Goal: Check status: Check status

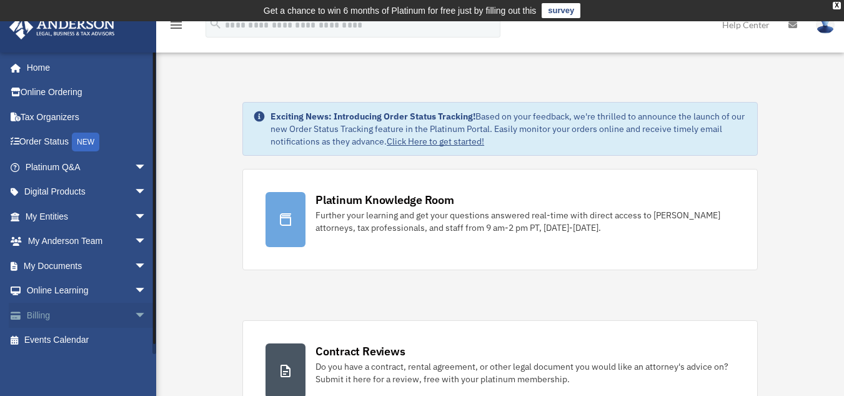
click at [134, 320] on span "arrow_drop_down" at bounding box center [146, 316] width 25 height 26
click at [88, 339] on link "$ Open Invoices" at bounding box center [92, 341] width 148 height 26
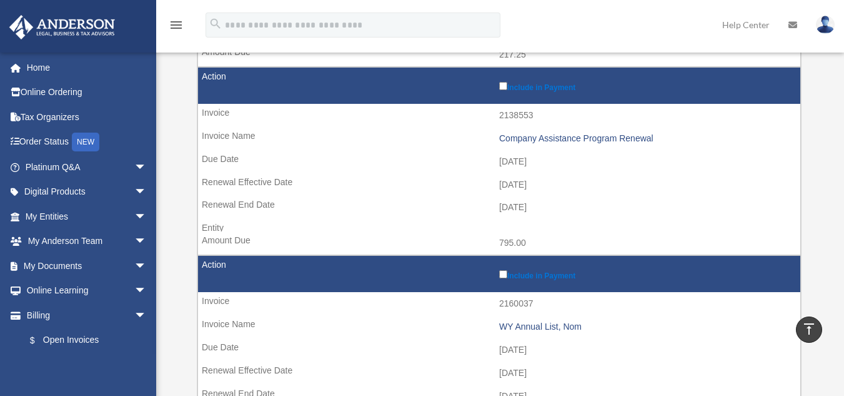
scroll to position [375, 0]
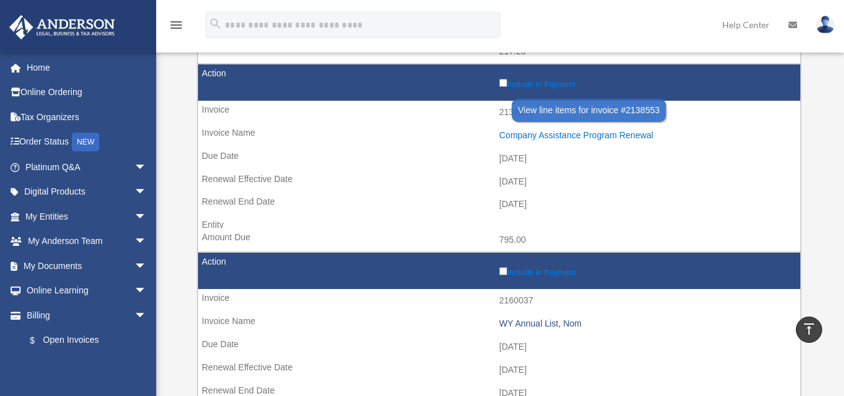
click at [571, 134] on div "Company Assistance Program Renewal" at bounding box center [646, 135] width 295 height 11
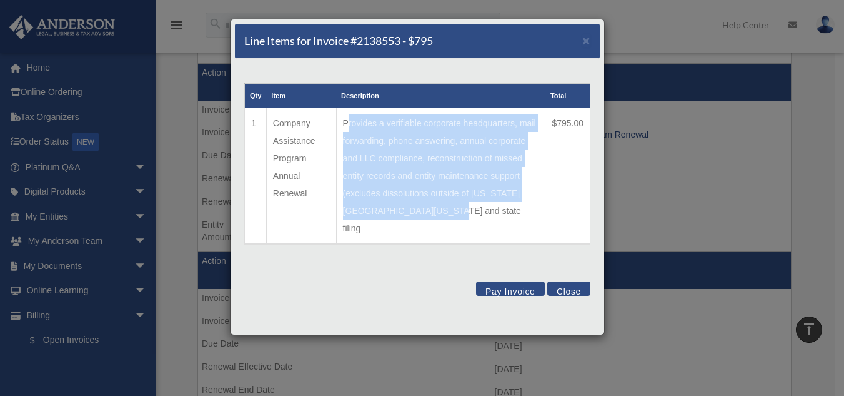
drag, startPoint x: 459, startPoint y: 214, endPoint x: 343, endPoint y: 125, distance: 146.7
click at [343, 125] on td "Provides a verifiable corporate headquarters, mail forwarding, phone answering,…" at bounding box center [440, 176] width 209 height 136
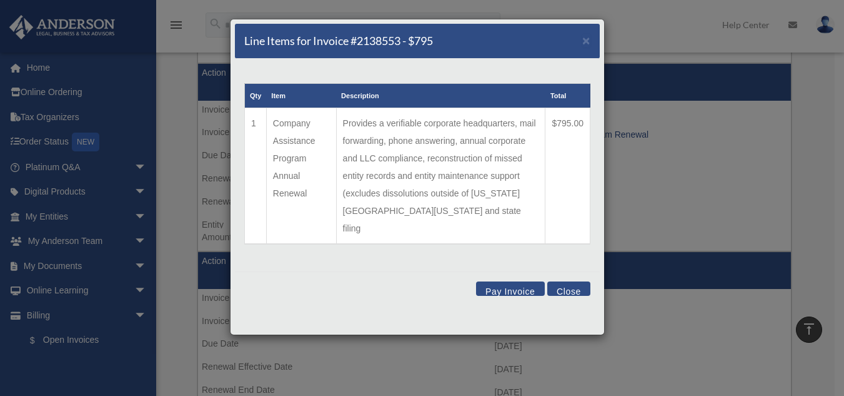
click at [553, 206] on td "$795.00" at bounding box center [568, 176] width 45 height 136
drag, startPoint x: 246, startPoint y: 94, endPoint x: 606, endPoint y: 173, distance: 368.6
click at [606, 173] on div "Line Items for Invoice #2138553 - $795 × Qty Item Description Total 1 Company A…" at bounding box center [422, 198] width 844 height 396
copy thead
click at [576, 281] on button "Close" at bounding box center [569, 288] width 43 height 14
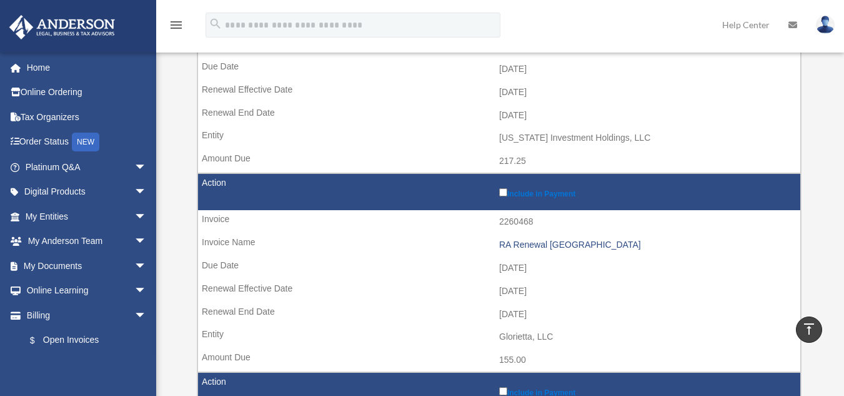
scroll to position [688, 0]
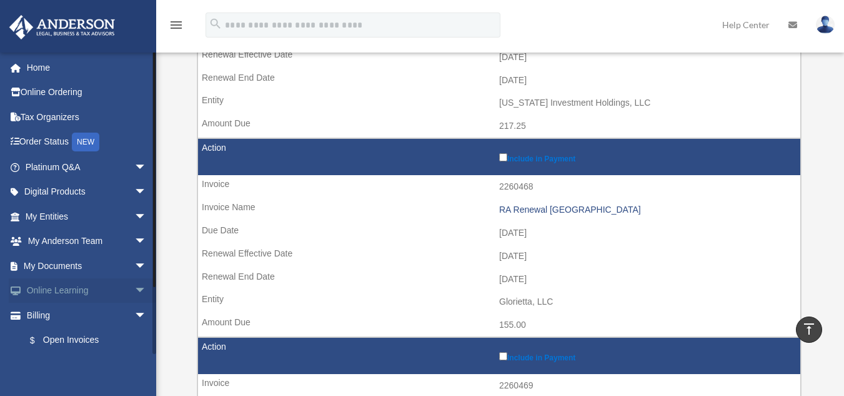
click at [134, 290] on span "arrow_drop_down" at bounding box center [146, 291] width 25 height 26
click at [134, 290] on span "arrow_drop_up" at bounding box center [146, 291] width 25 height 26
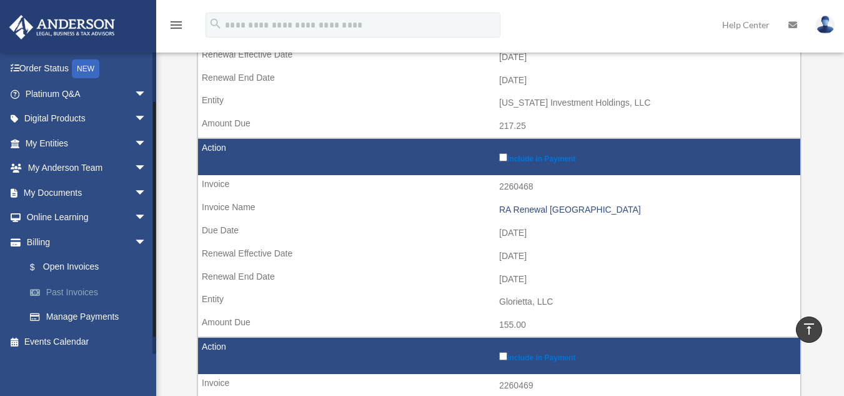
scroll to position [76, 0]
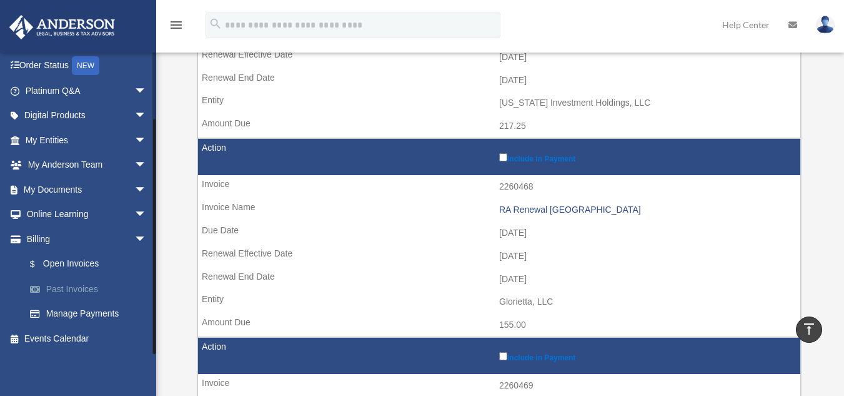
click at [89, 286] on link "Past Invoices" at bounding box center [92, 288] width 148 height 25
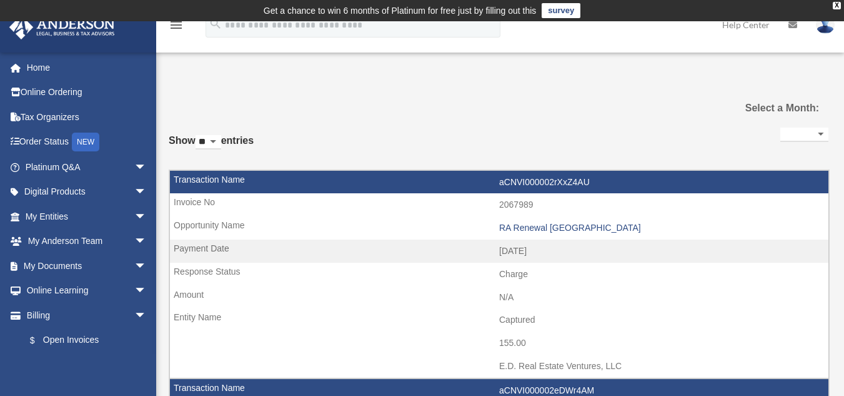
click at [815, 132] on select "**********" at bounding box center [805, 135] width 48 height 14
click at [781, 128] on select "**********" at bounding box center [805, 135] width 48 height 14
click at [802, 133] on select "**********" at bounding box center [805, 135] width 48 height 14
select select "**********"
click at [781, 128] on select "**********" at bounding box center [805, 135] width 48 height 14
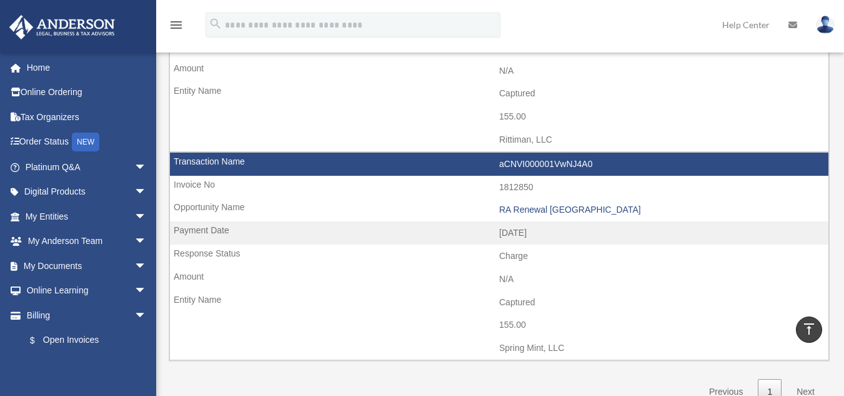
scroll to position [59, 0]
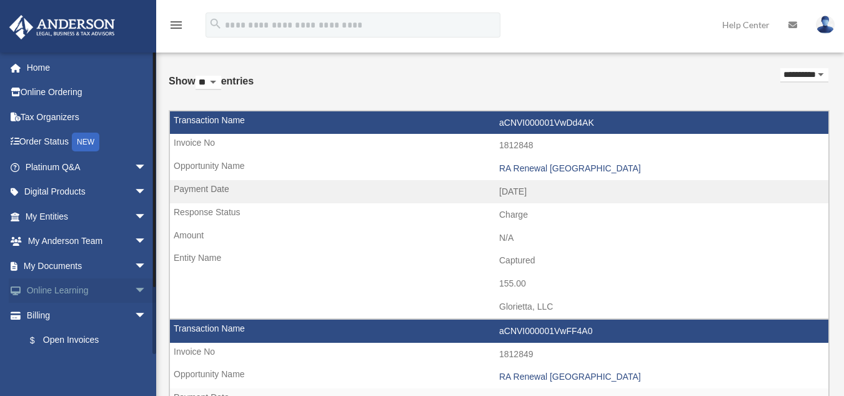
click at [134, 291] on span "arrow_drop_down" at bounding box center [146, 291] width 25 height 26
click at [134, 291] on span "arrow_drop_up" at bounding box center [146, 291] width 25 height 26
click at [91, 338] on link "$ Open Invoices" at bounding box center [92, 341] width 148 height 26
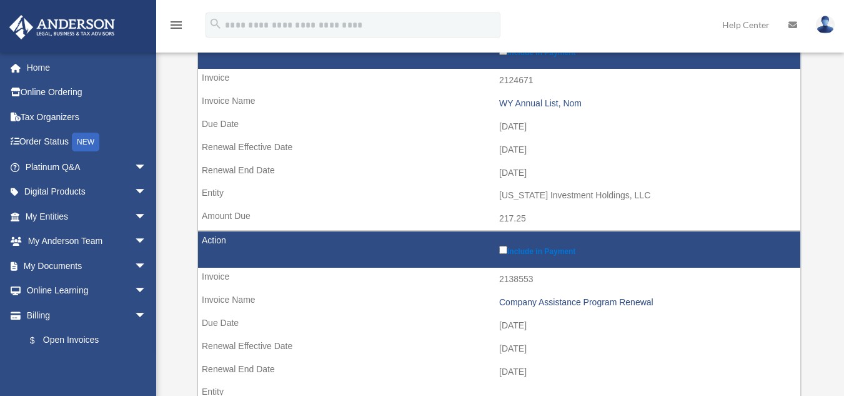
scroll to position [209, 0]
